Goal: Information Seeking & Learning: Find specific fact

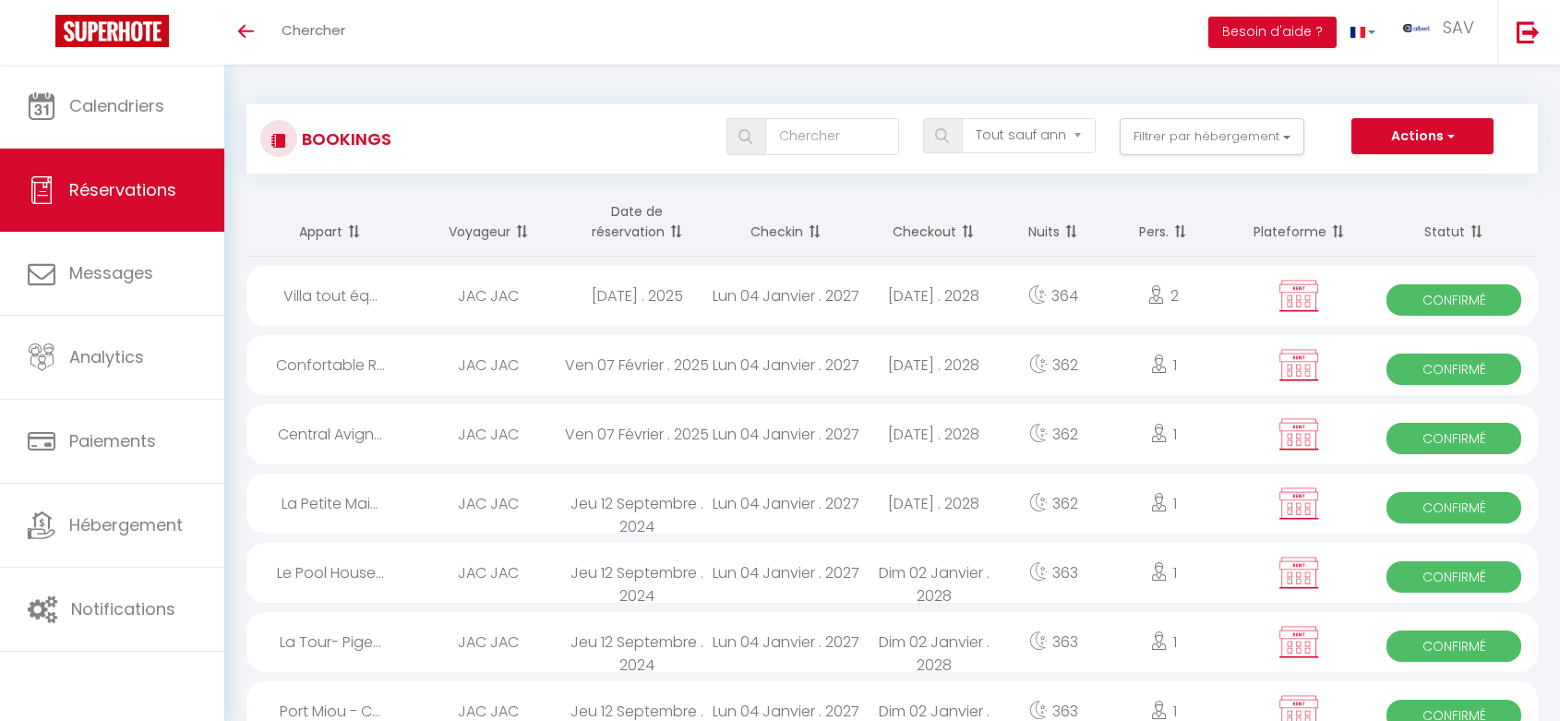
select select "not_cancelled"
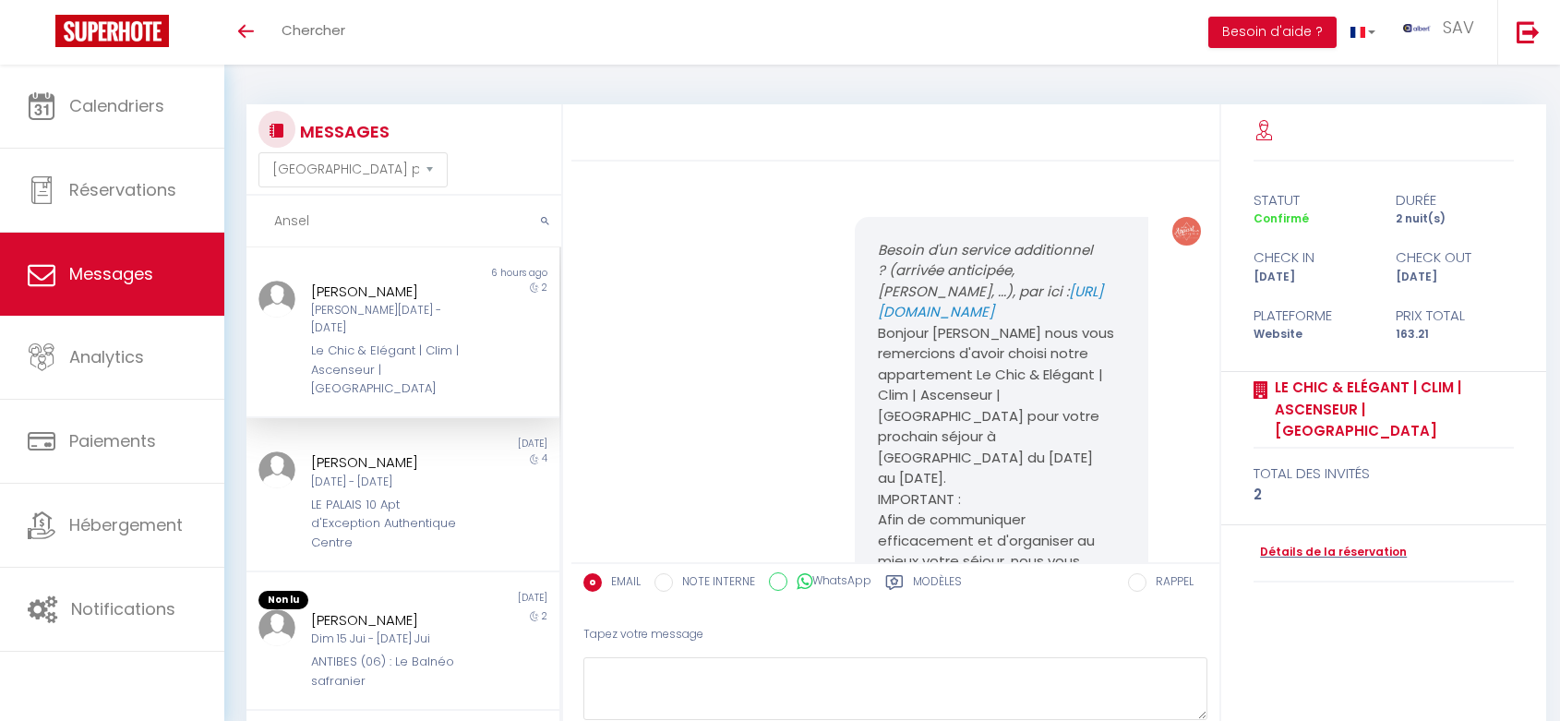
select select "message"
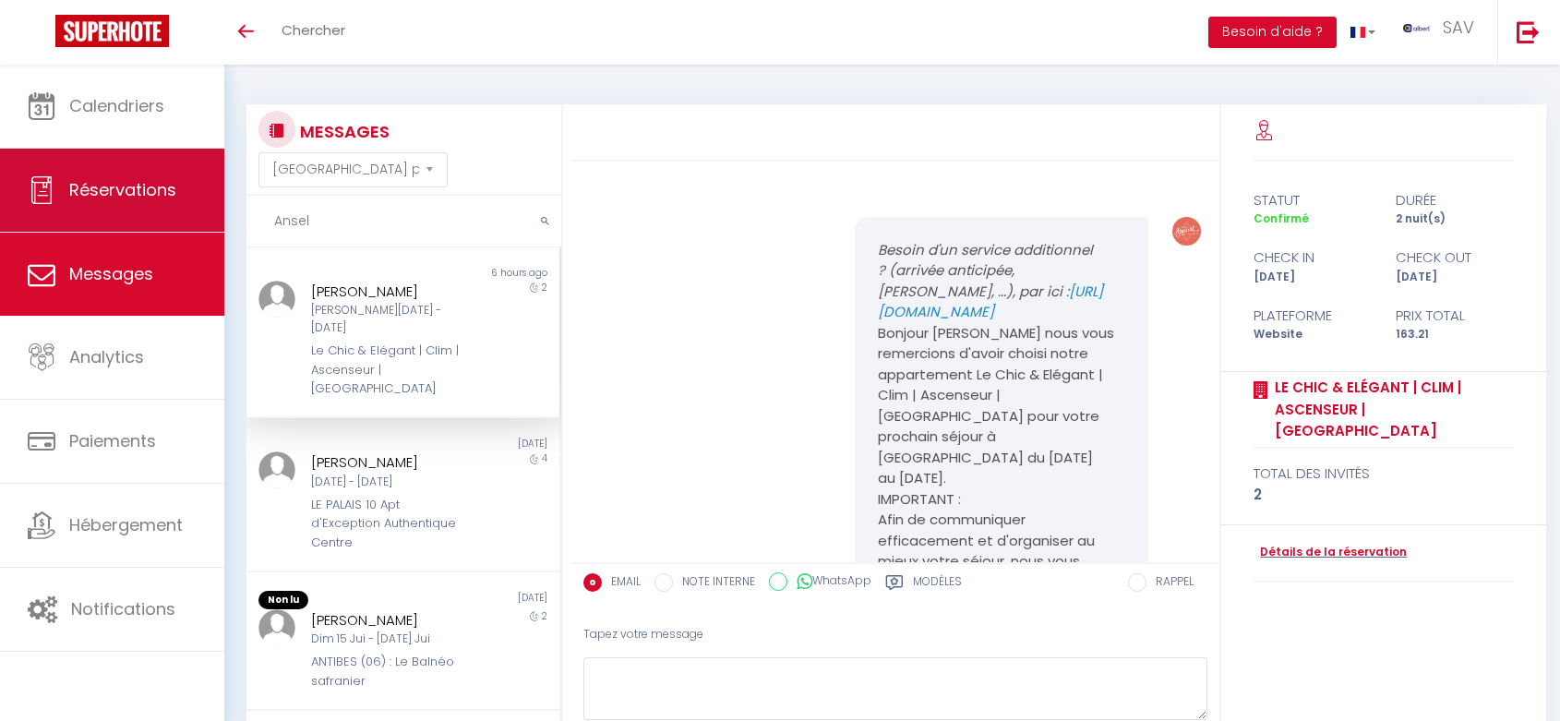
click at [203, 231] on div "🟢 Des questions ou besoin d'assistance pour la migration AirBnB? Prenez rdv >>>…" at bounding box center [780, 443] width 1560 height 757
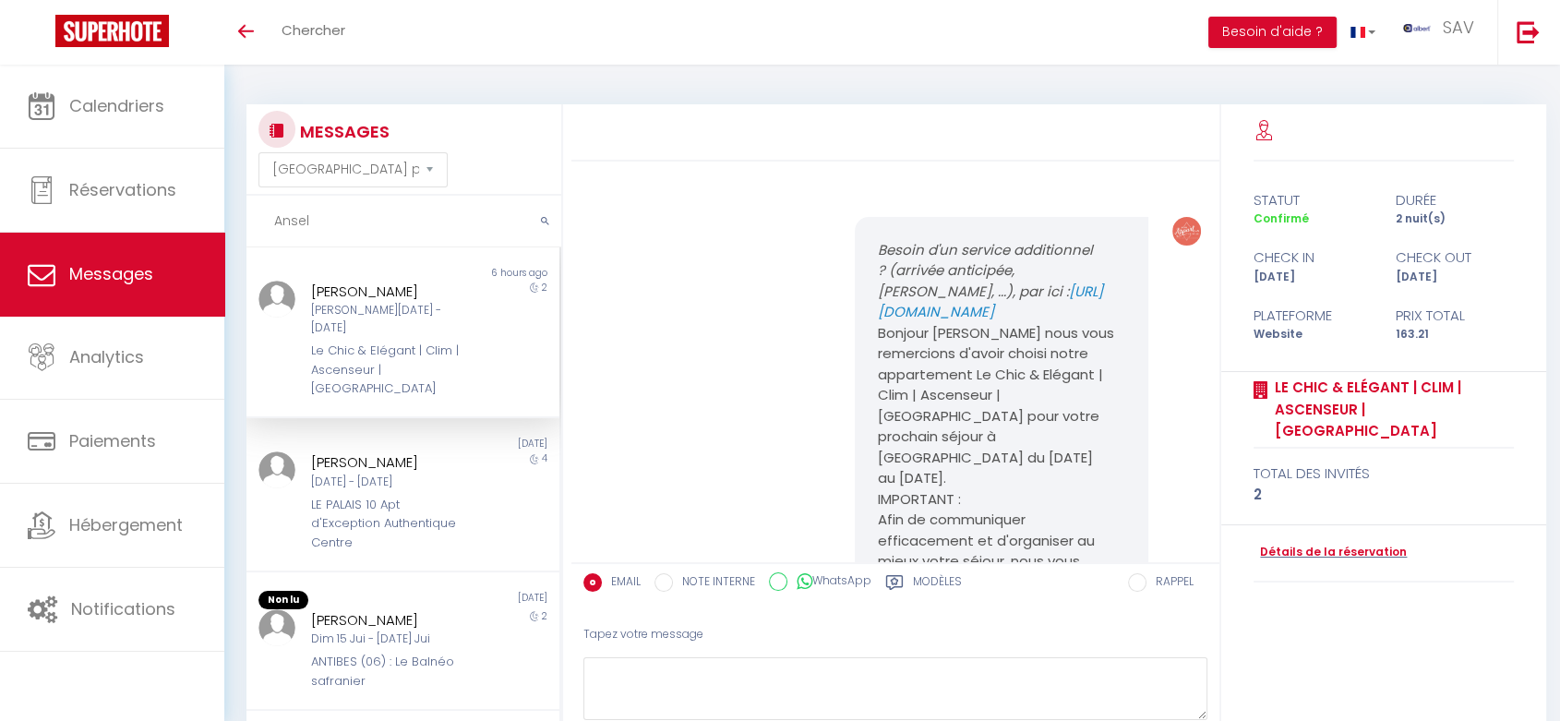
scroll to position [5540, 0]
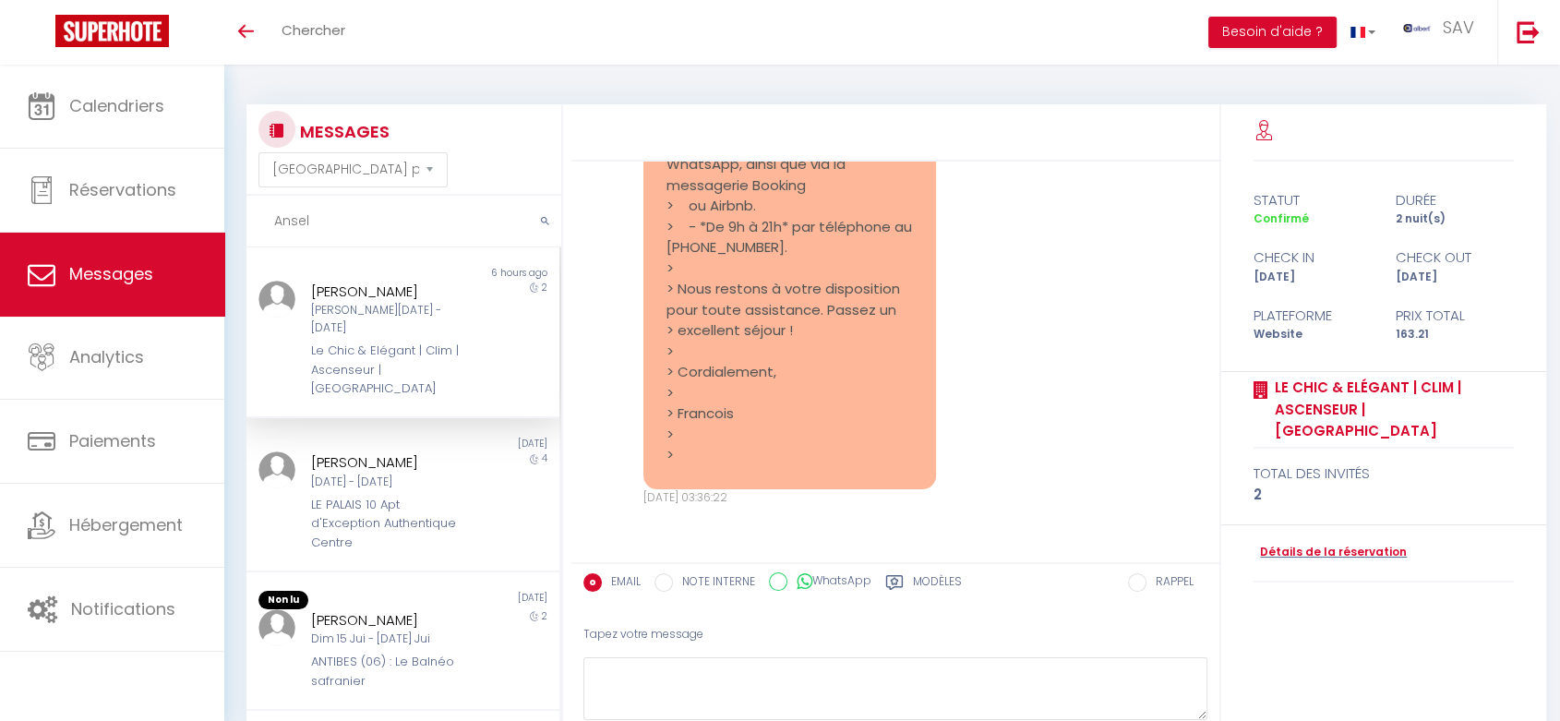
paste input "Waelkens"
click at [554, 216] on button "submit" at bounding box center [545, 222] width 32 height 52
click at [410, 246] on input "Waelkens" at bounding box center [403, 222] width 315 height 52
type input "Waelkens"
click at [533, 224] on button "submit" at bounding box center [545, 222] width 32 height 52
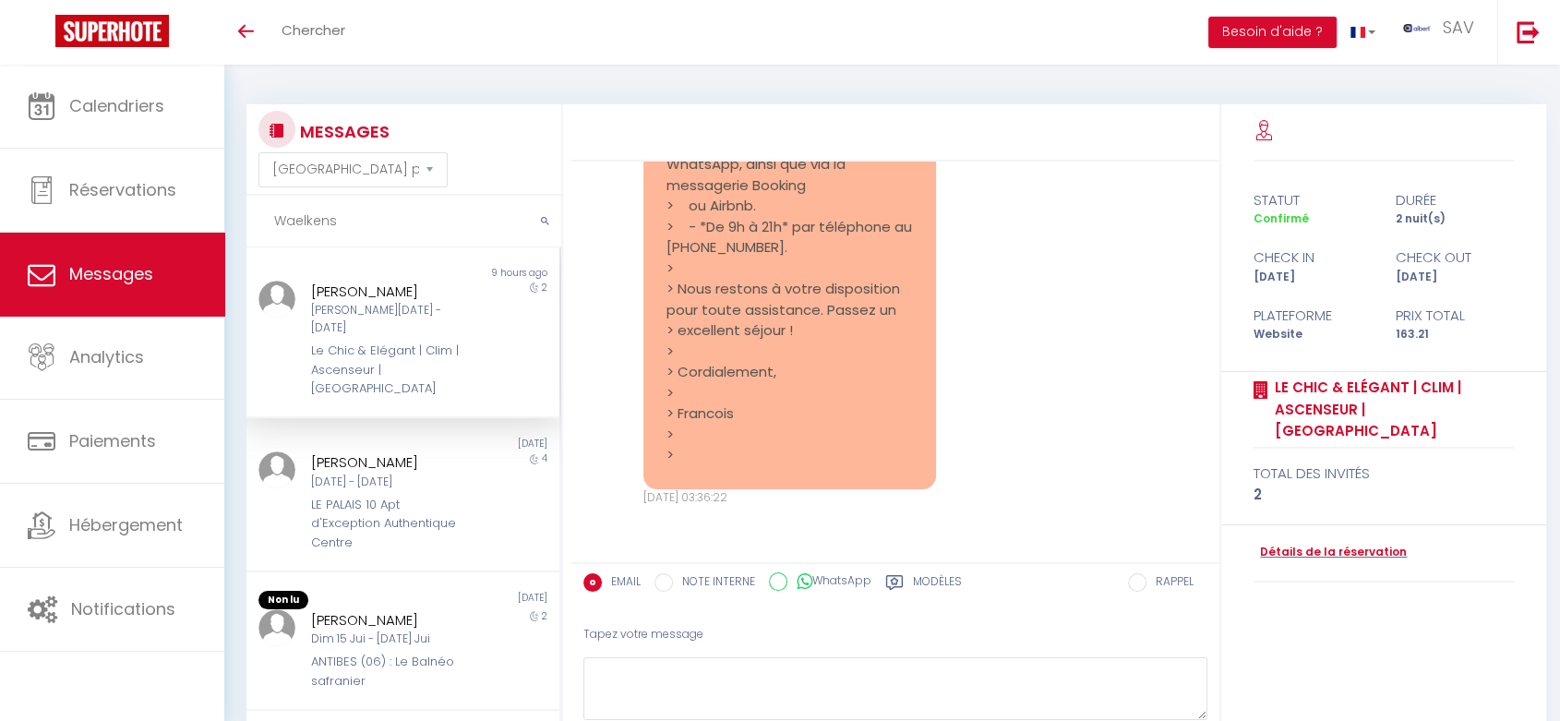
drag, startPoint x: 354, startPoint y: 224, endPoint x: 266, endPoint y: 220, distance: 87.8
click at [266, 220] on input "Waelkens" at bounding box center [403, 222] width 315 height 52
click at [340, 212] on input "text" at bounding box center [403, 222] width 315 height 52
paste input "Waelkens"
click at [550, 222] on button "submit" at bounding box center [545, 222] width 32 height 52
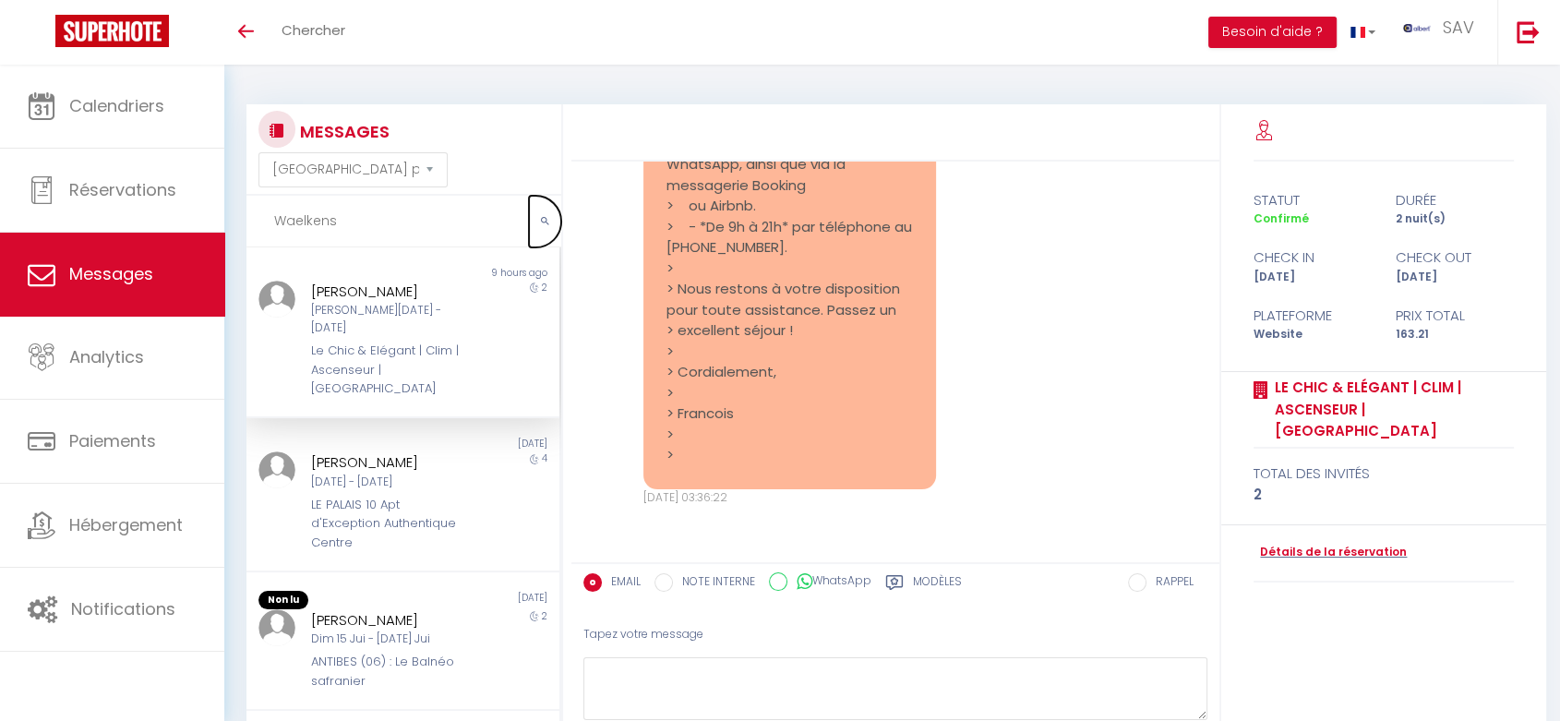
click at [550, 222] on button "submit" at bounding box center [545, 222] width 32 height 52
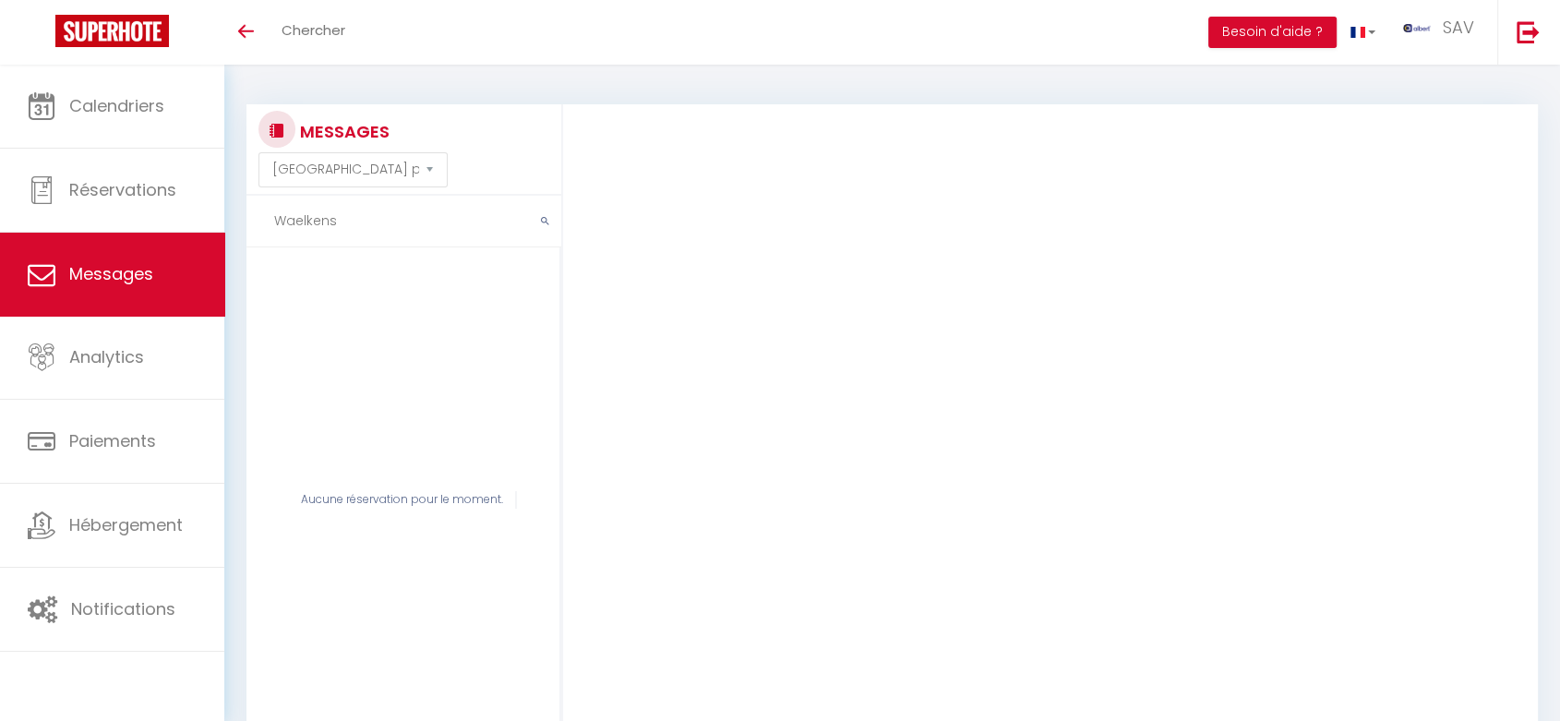
drag, startPoint x: 360, startPoint y: 221, endPoint x: 226, endPoint y: 234, distance: 134.5
click at [226, 234] on div "MESSAGES Trier par date de réservation Trier par date de message Waelkens Aucun…" at bounding box center [892, 443] width 1336 height 757
paste input "Vercingétorix"
click at [546, 225] on icon "submit" at bounding box center [545, 221] width 8 height 11
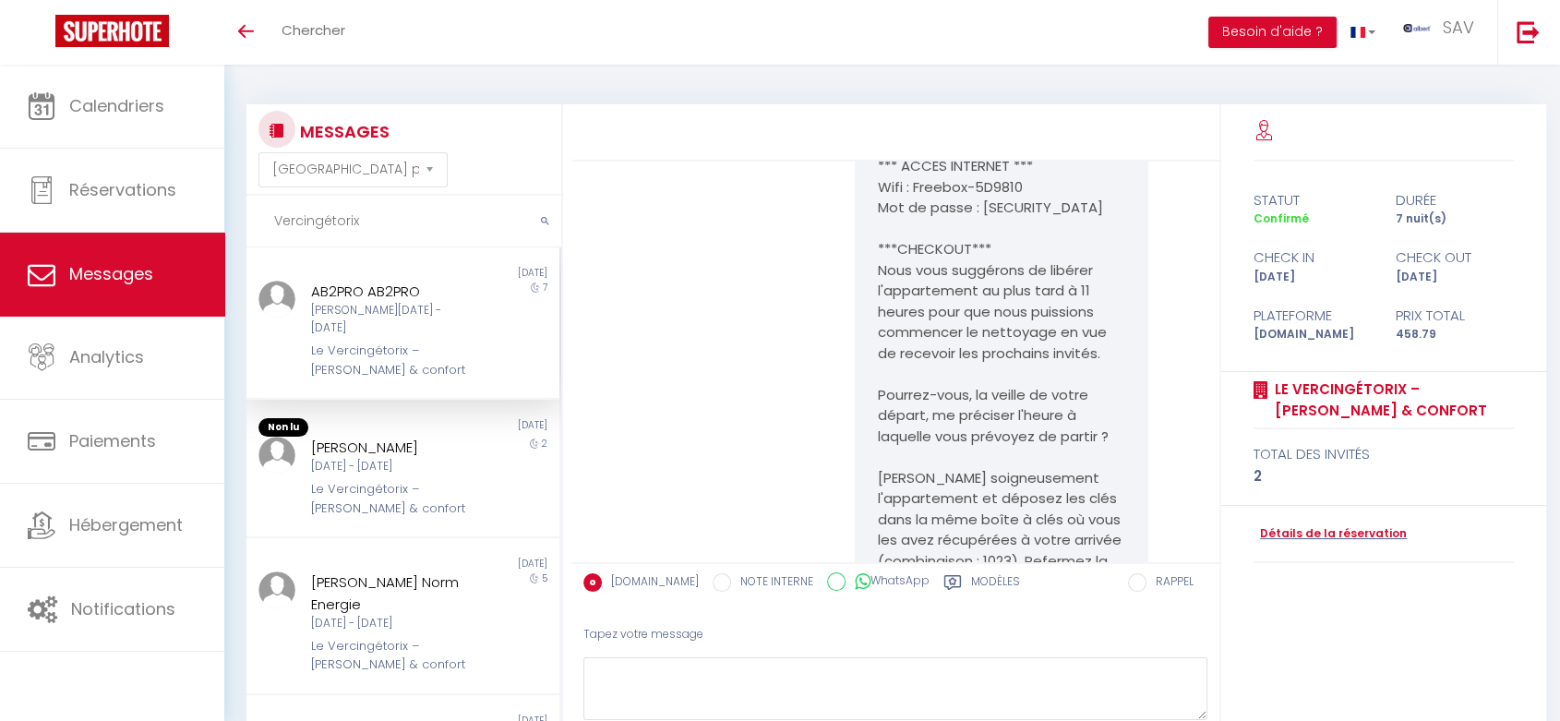
scroll to position [3530, 0]
drag, startPoint x: 426, startPoint y: 294, endPoint x: 309, endPoint y: 284, distance: 116.7
click at [311, 284] on div "AB2PRO AB2PRO" at bounding box center [390, 292] width 159 height 22
click at [421, 281] on div "AB2PRO AB2PRO" at bounding box center [390, 292] width 159 height 22
drag, startPoint x: 421, startPoint y: 283, endPoint x: 309, endPoint y: 285, distance: 111.7
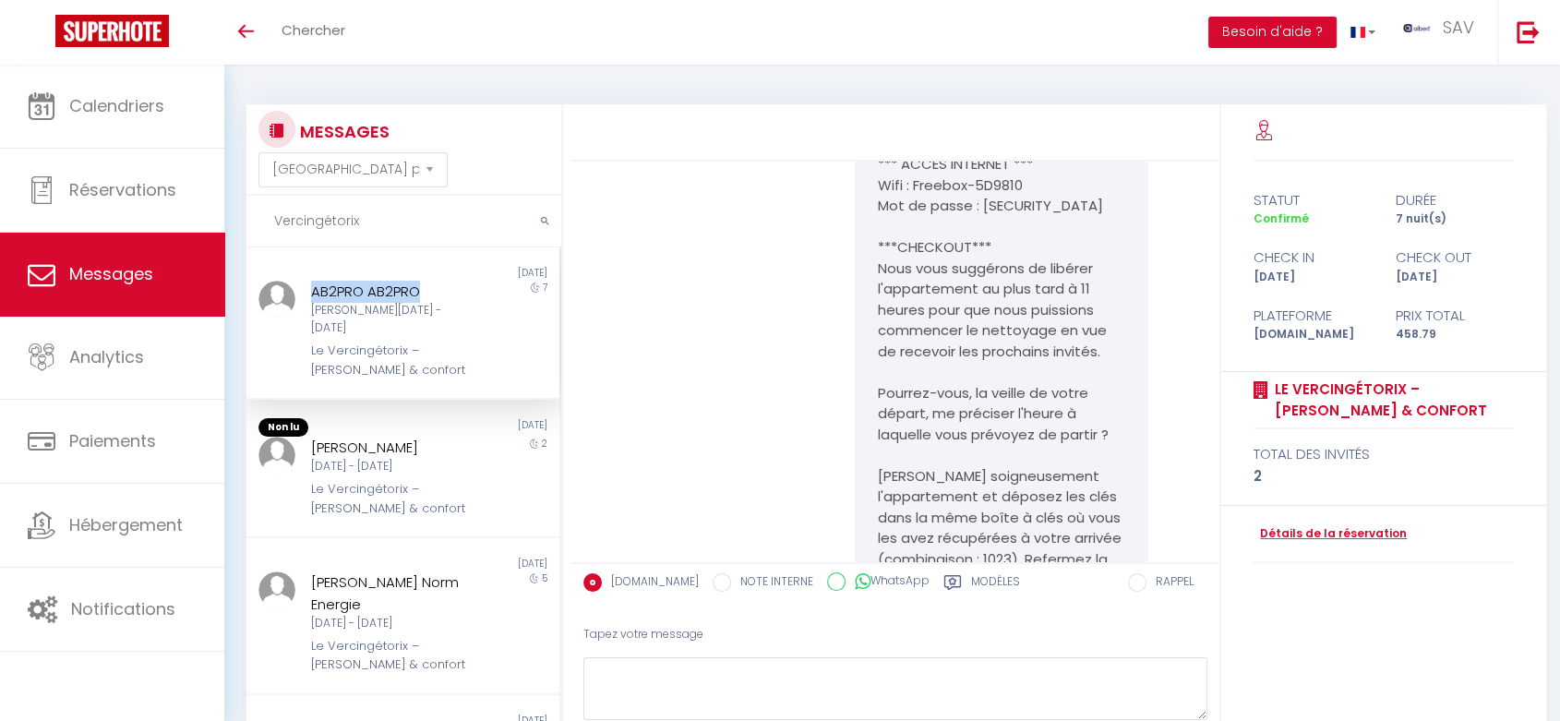
click at [311, 285] on div "AB2PRO AB2PRO" at bounding box center [390, 292] width 159 height 22
copy div "AB2PRO AB2PRO"
drag, startPoint x: 439, startPoint y: 304, endPoint x: 307, endPoint y: 314, distance: 132.4
click at [311, 314] on div "Sam 11 Oct - Sam 18 Oct" at bounding box center [390, 319] width 159 height 35
copy div "Sam 11 Oct - Sam 18 Oct"
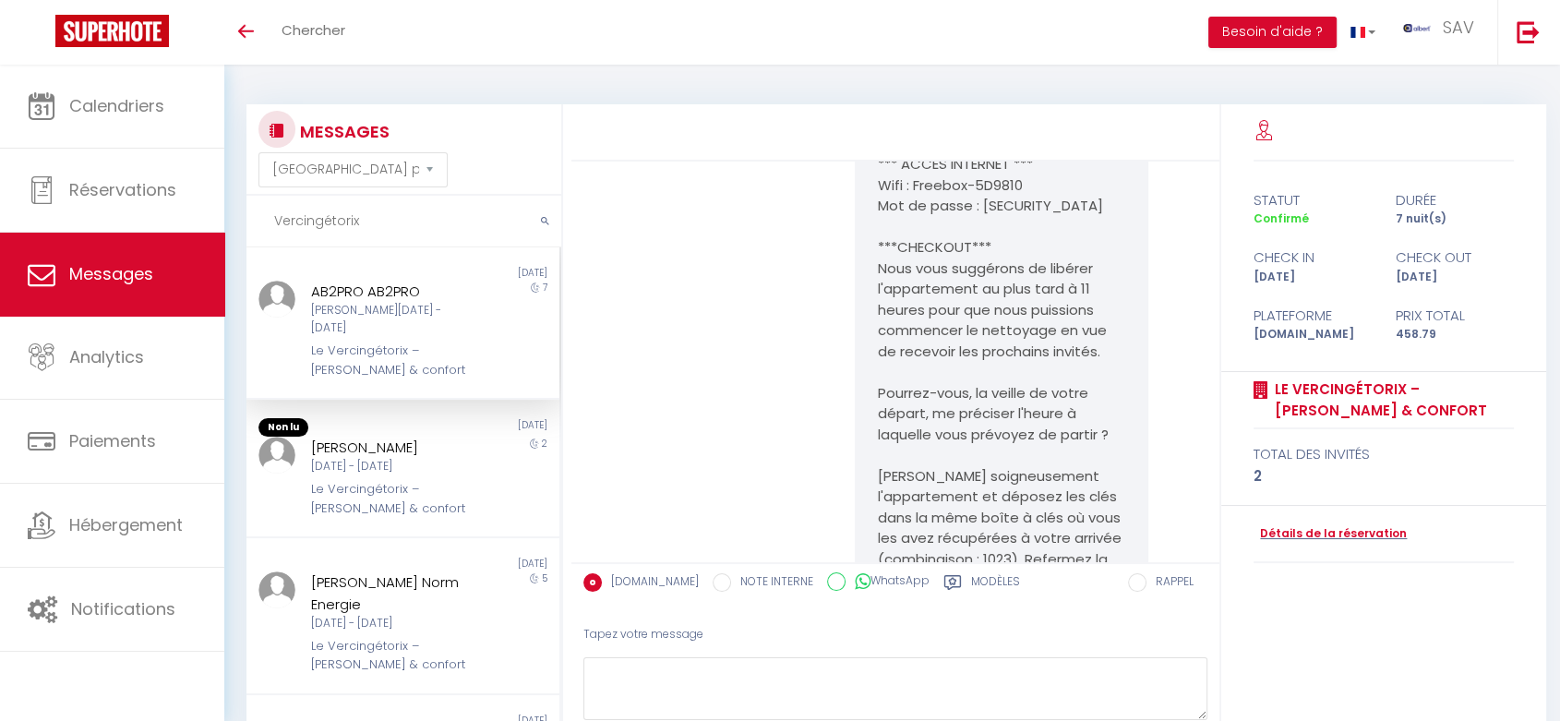
drag, startPoint x: 377, startPoint y: 230, endPoint x: 264, endPoint y: 221, distance: 113.0
click at [264, 221] on input "Vercingétorix" at bounding box center [403, 222] width 315 height 52
paste input "Waelkens"
click at [551, 220] on button "submit" at bounding box center [545, 222] width 32 height 52
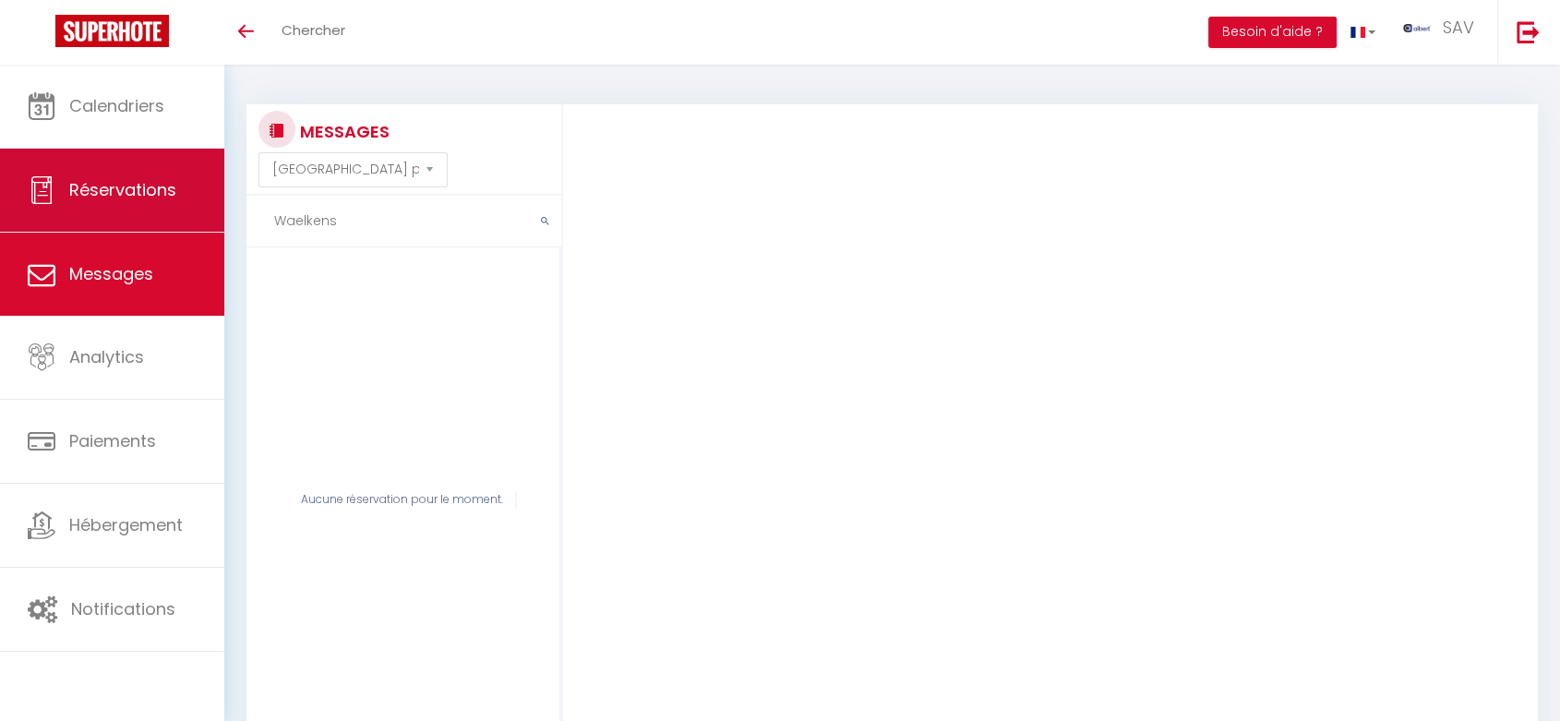
drag, startPoint x: 362, startPoint y: 223, endPoint x: 213, endPoint y: 224, distance: 148.6
click at [213, 224] on div "🟢 Des questions ou besoin d'assistance pour la migration AirBnB? Prenez rdv >>>…" at bounding box center [780, 443] width 1560 height 757
paste input "AB2PRO"
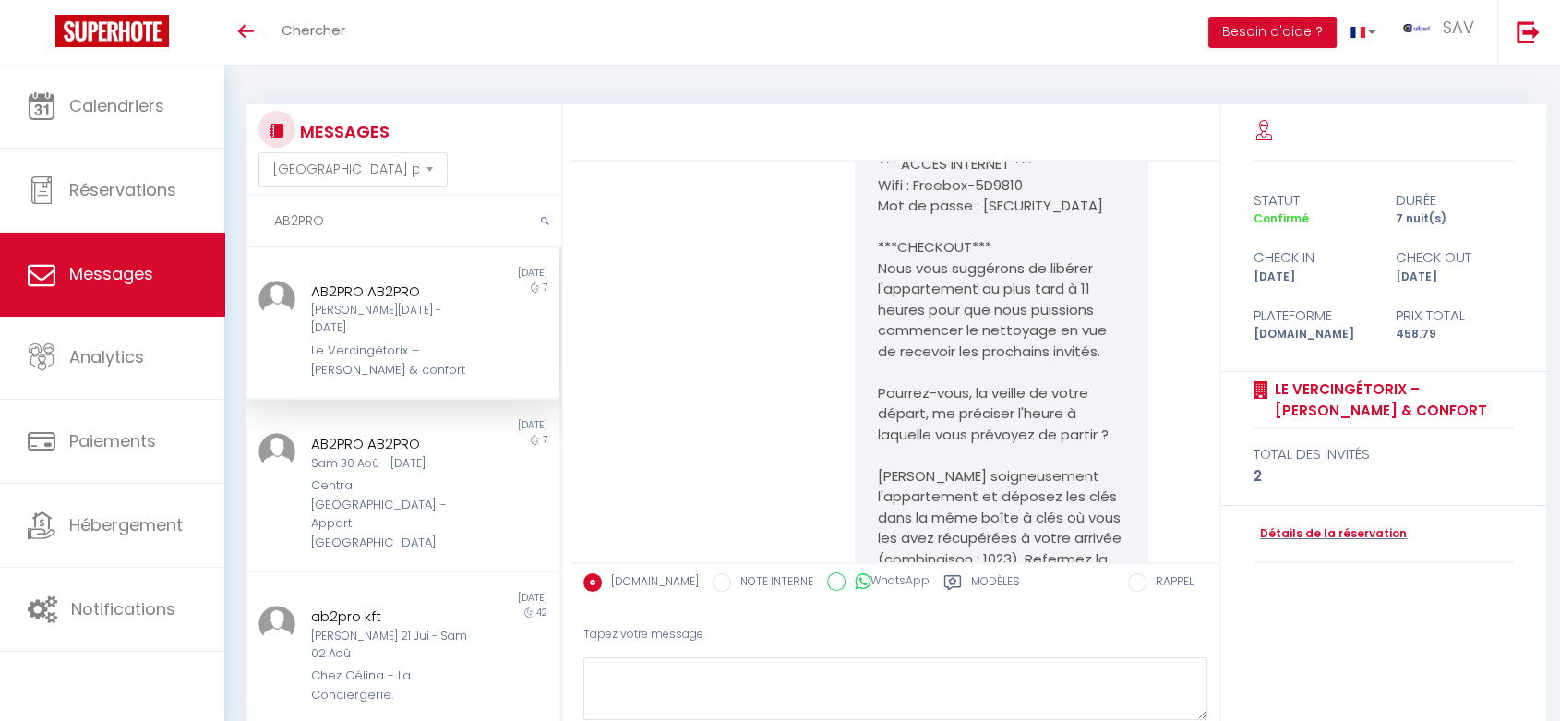
scroll to position [4651, 0]
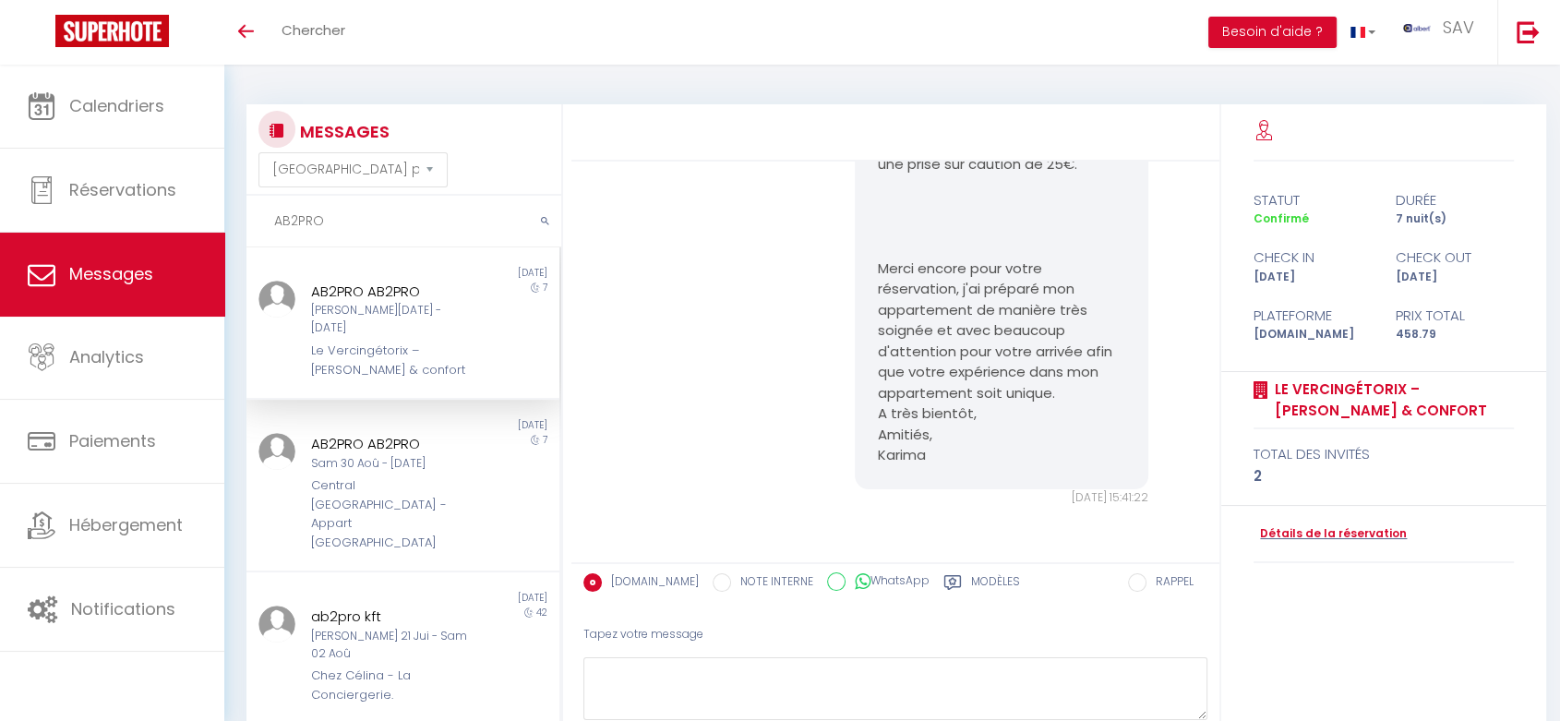
type input "AB2PRO"
click at [446, 342] on div "Le Vercingétorix – [PERSON_NAME] & confort" at bounding box center [390, 361] width 159 height 38
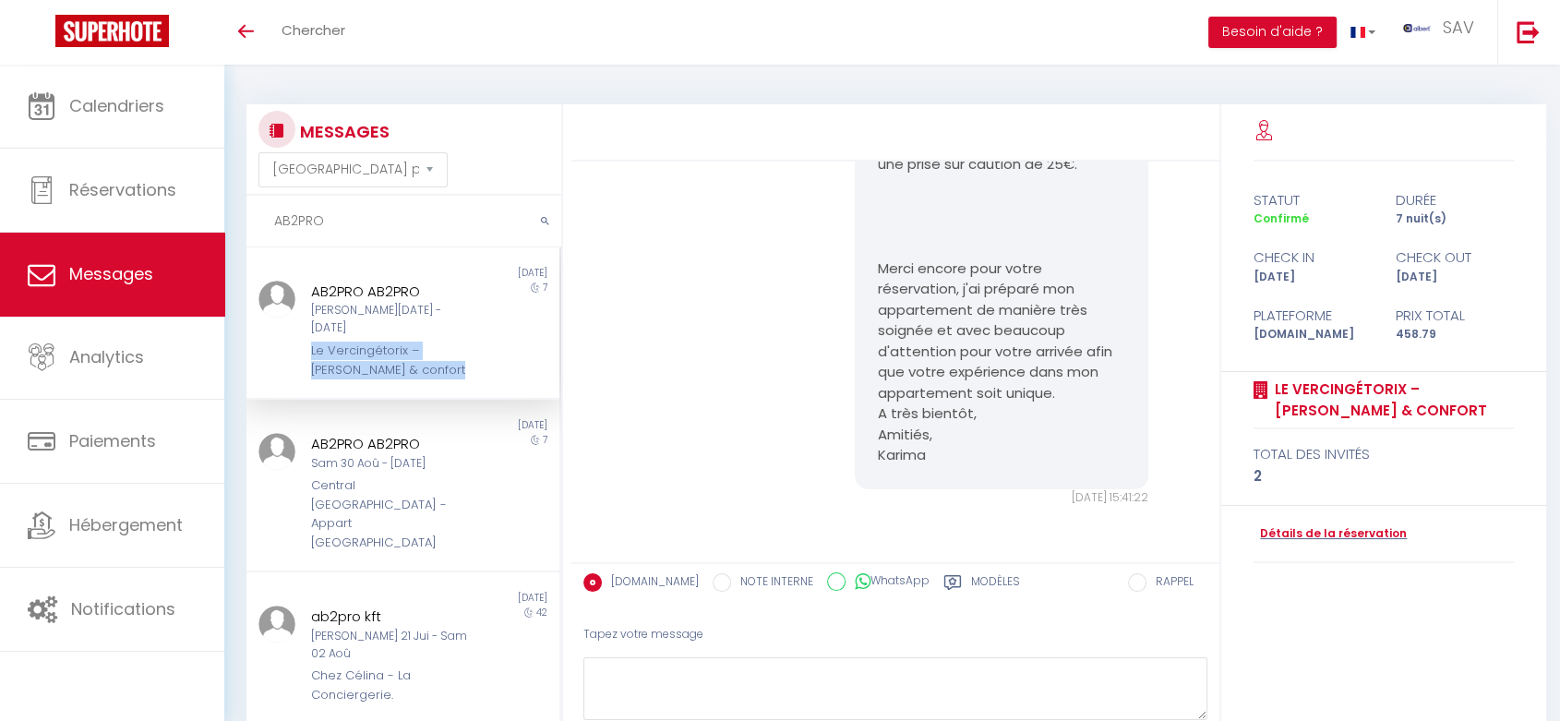
click at [446, 342] on div "Le Vercingétorix – [PERSON_NAME] & confort" at bounding box center [390, 361] width 159 height 38
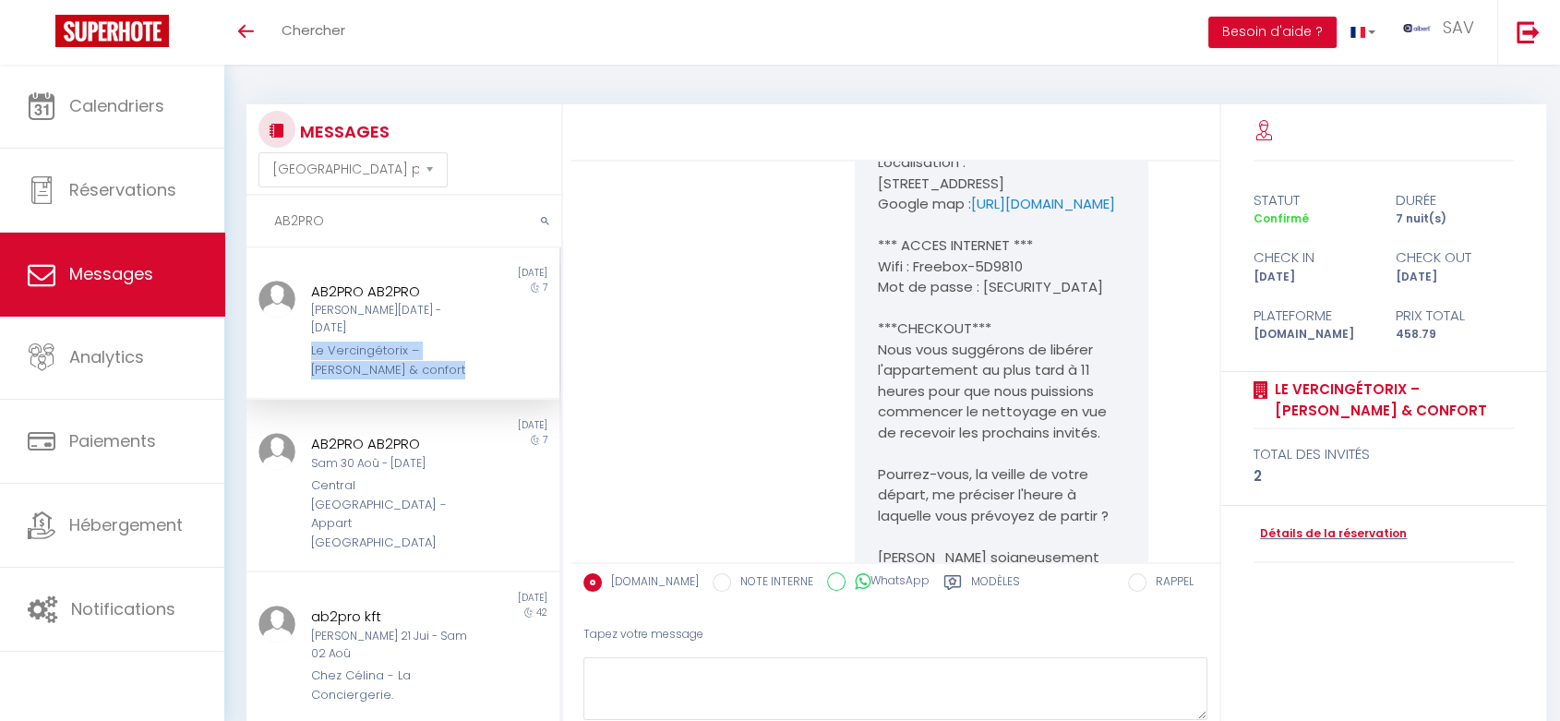
scroll to position [3452, 0]
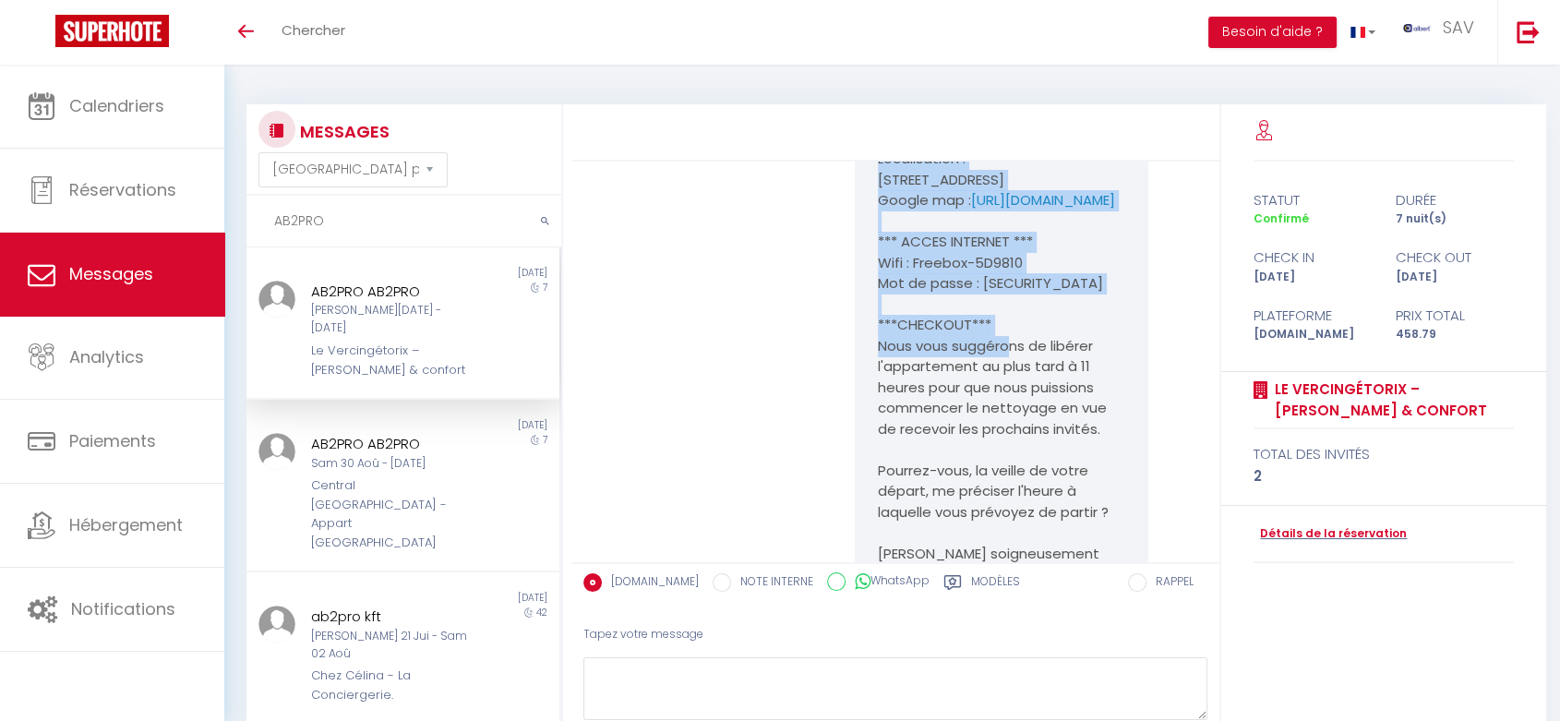
drag, startPoint x: 906, startPoint y: 219, endPoint x: 999, endPoint y: 533, distance: 327.1
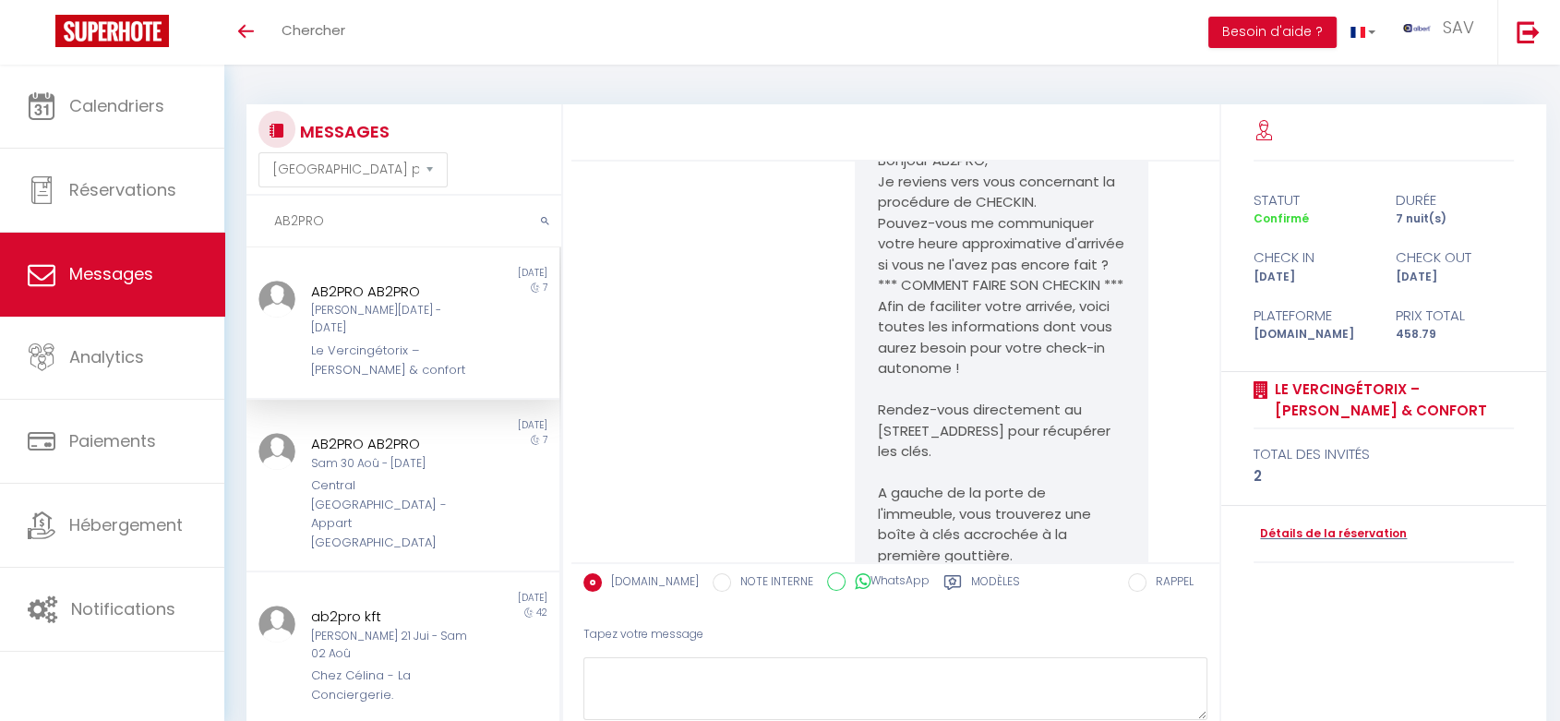
scroll to position [2286, 0]
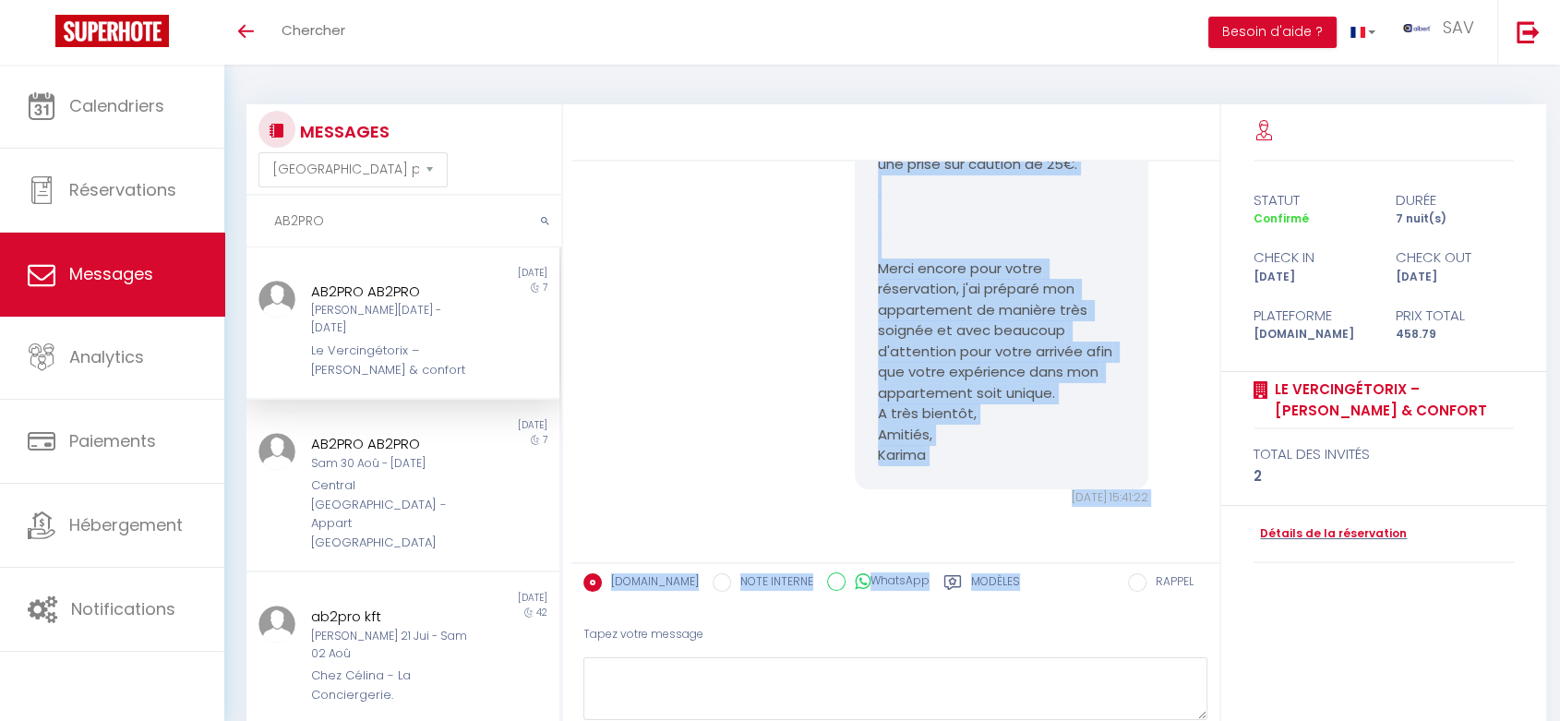
scroll to position [4651, 0]
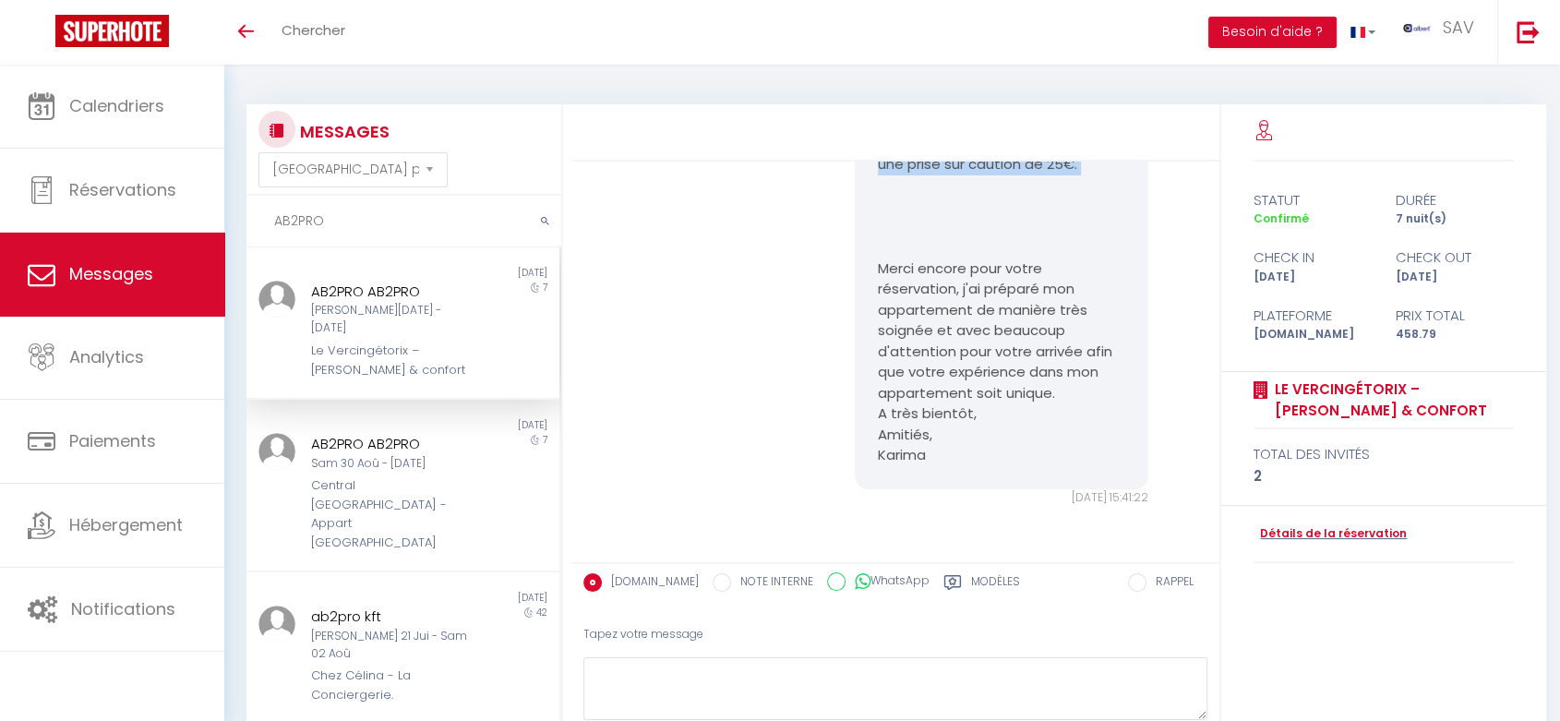
drag, startPoint x: 895, startPoint y: 346, endPoint x: 1009, endPoint y: 186, distance: 195.9
copy pre "COMMENT FAIRE SON CHECKIN *** Afin de faciliter votre arrivée, voici toutes les…"
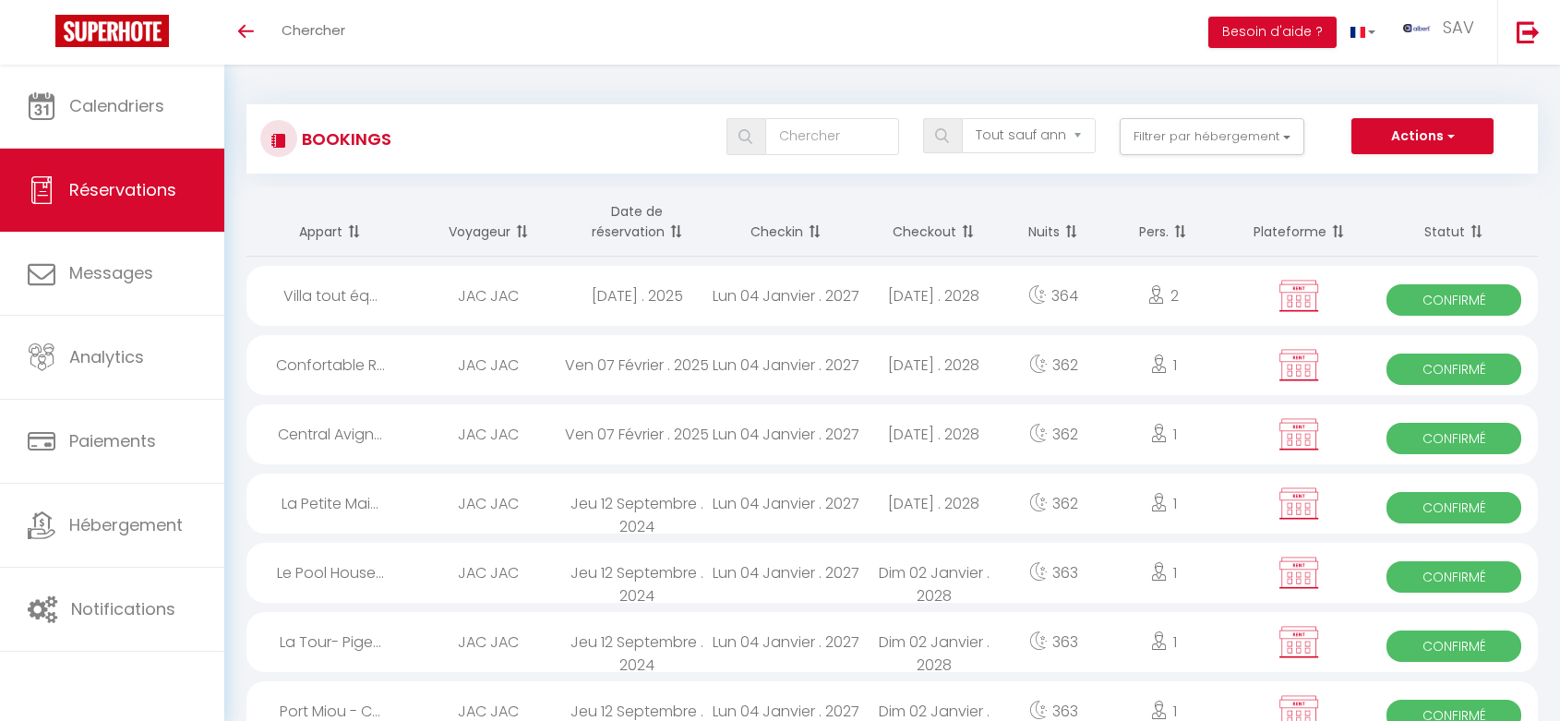
select select "not_cancelled"
